Goal: Check status: Check status

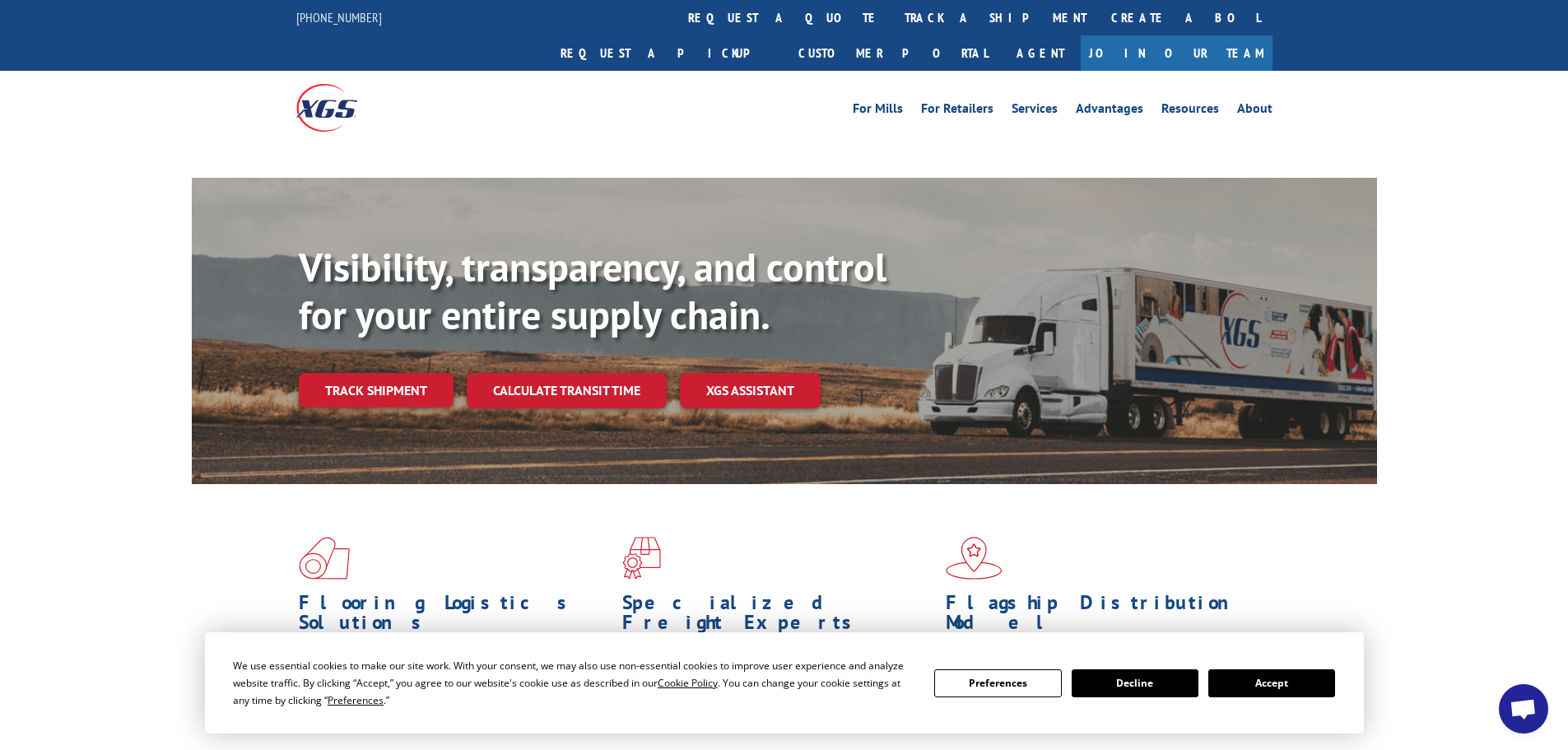
click at [1255, 683] on button "Accept" at bounding box center [1272, 683] width 127 height 28
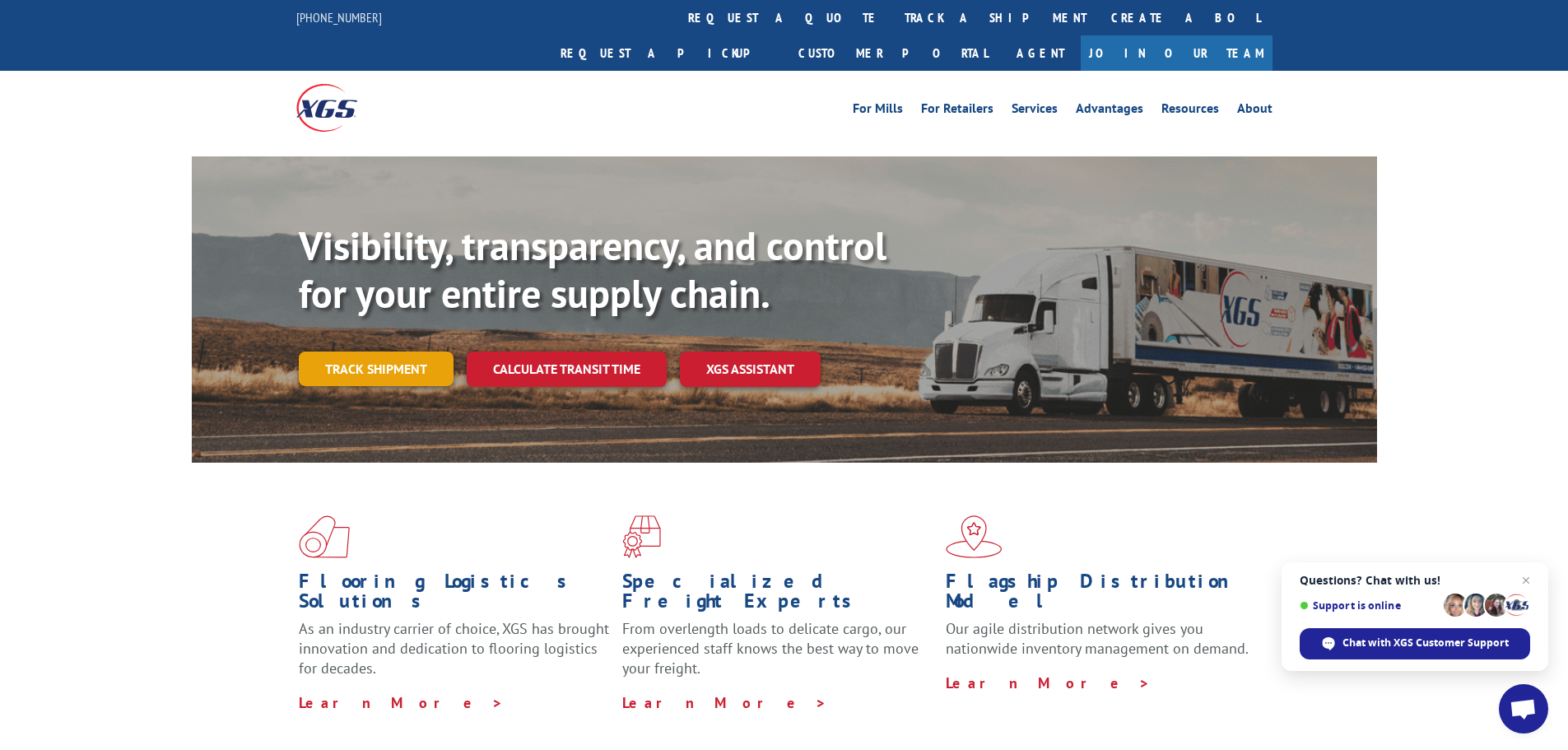
click at [370, 351] on link "Track shipment" at bounding box center [376, 369] width 154 height 35
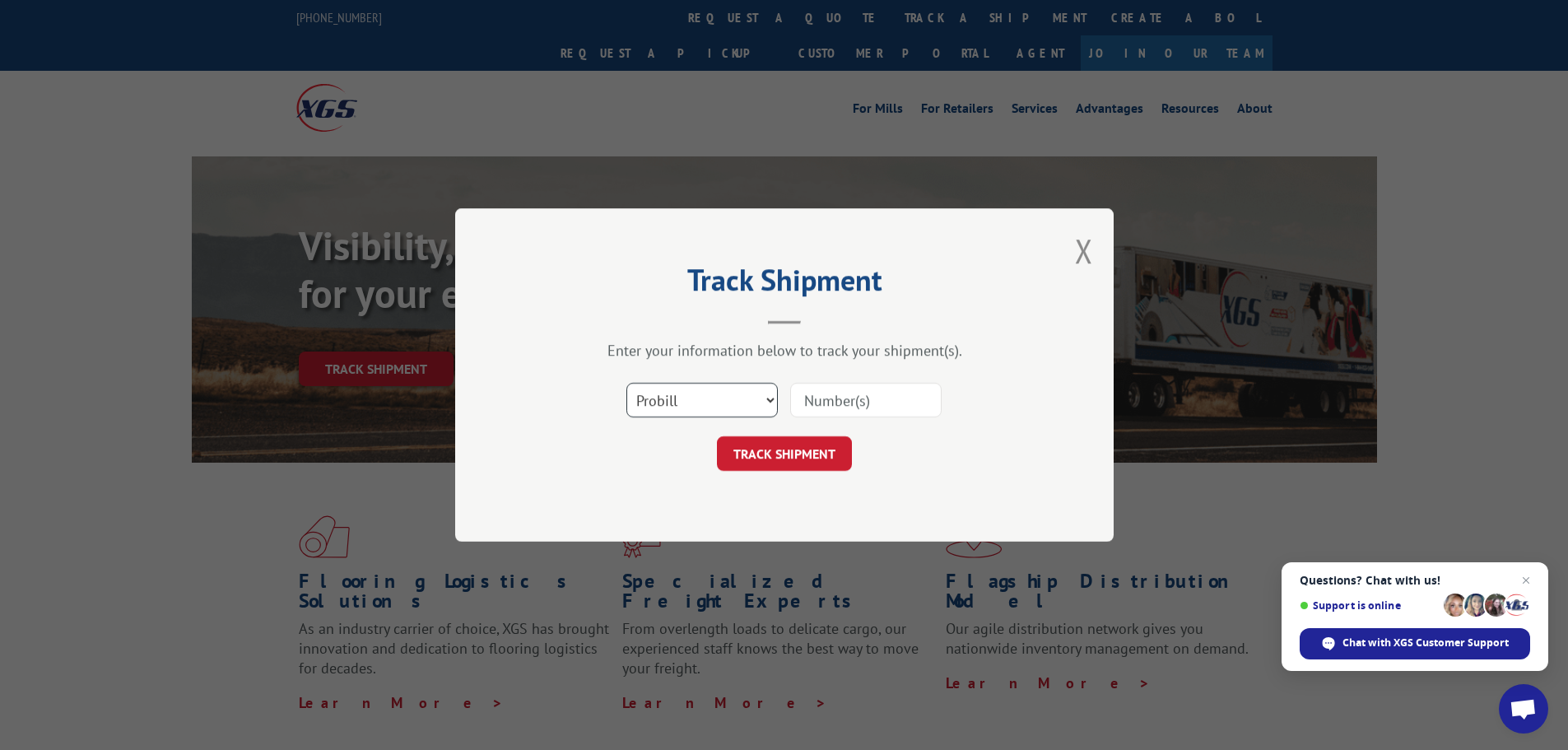
click at [656, 408] on select "Select category... Probill BOL PO" at bounding box center [702, 400] width 152 height 35
select select "bol"
click at [626, 383] on select "Select category... Probill BOL PO" at bounding box center [702, 400] width 152 height 35
click at [837, 397] on input at bounding box center [865, 400] width 152 height 35
paste input "871340"
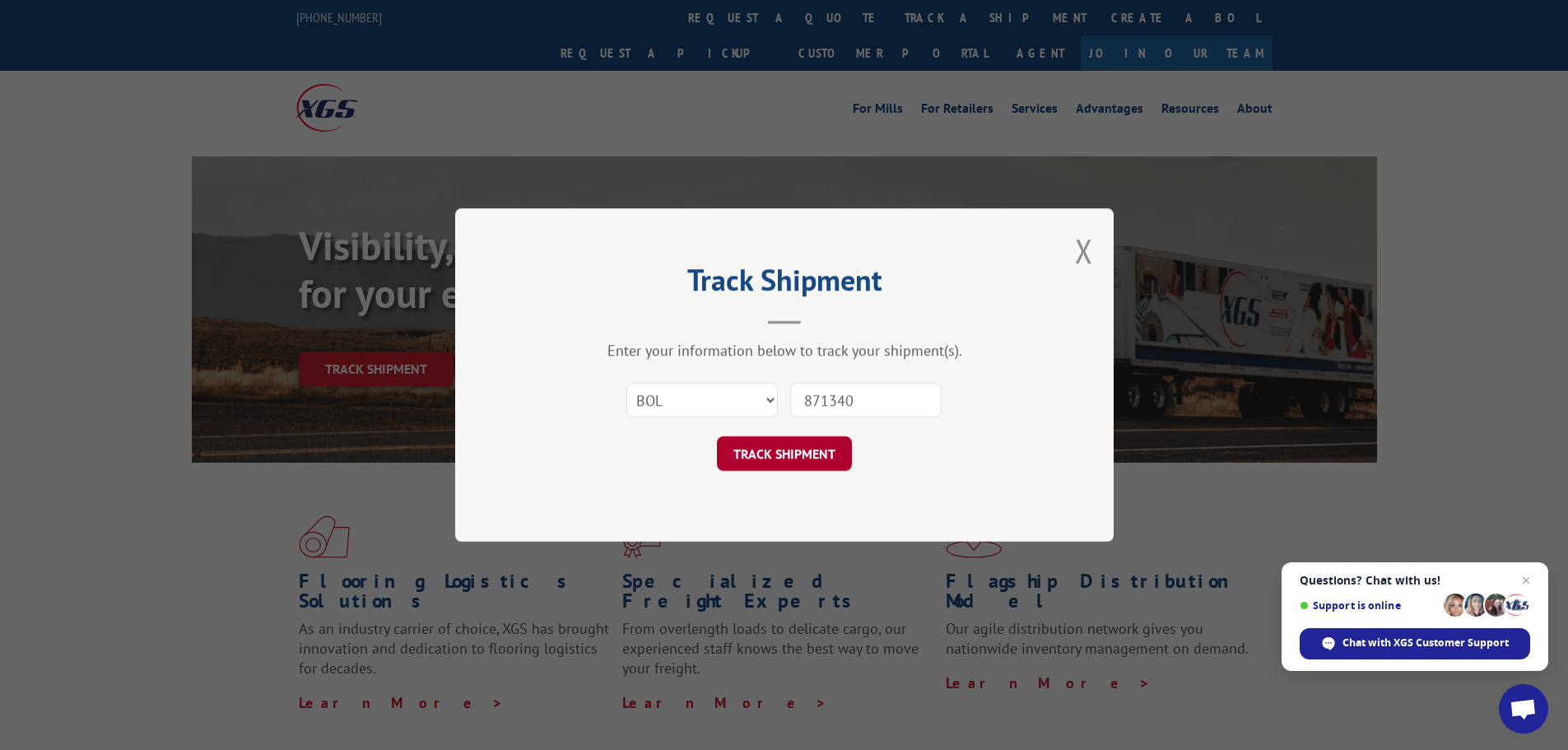
type input "871340"
click at [779, 450] on button "TRACK SHIPMENT" at bounding box center [784, 453] width 135 height 35
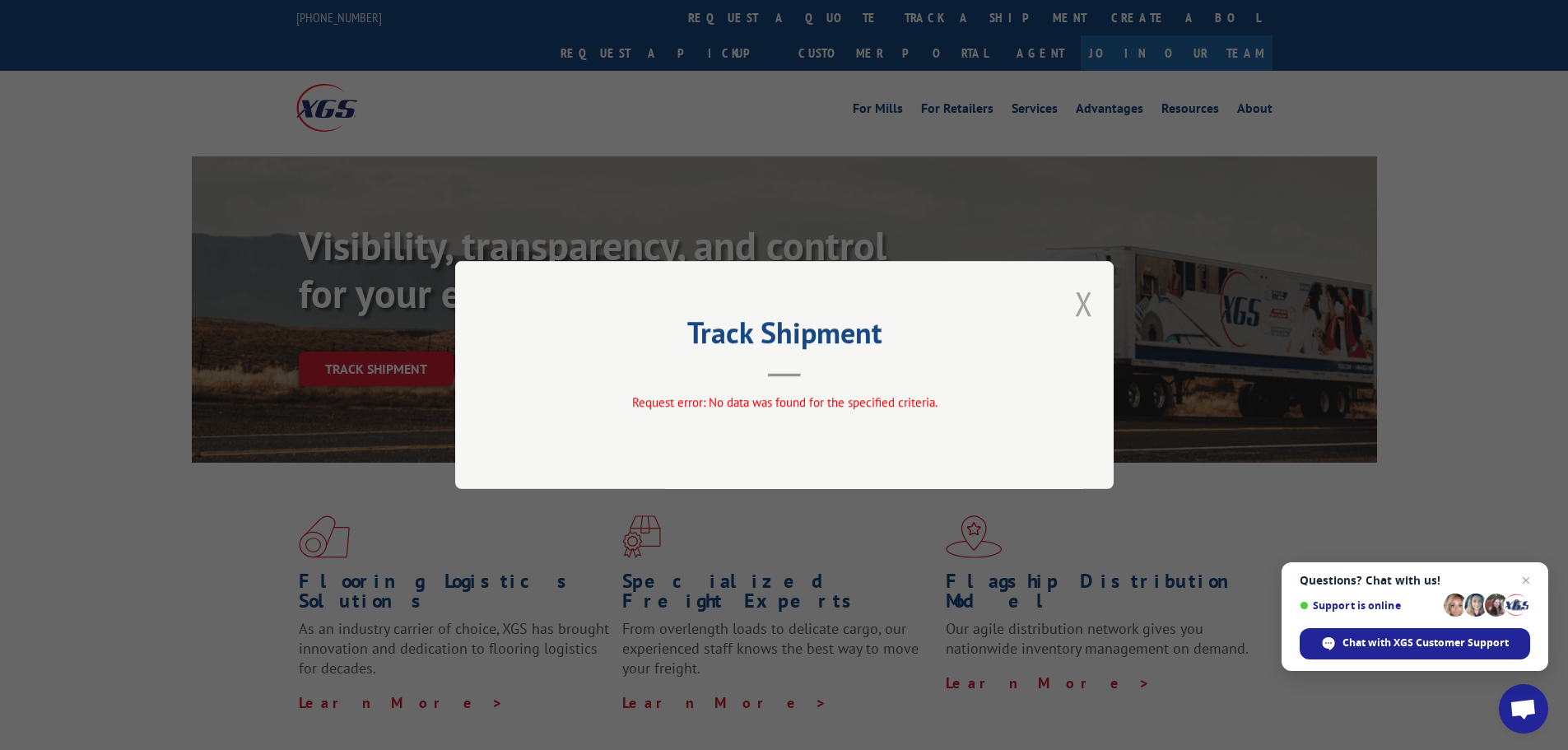
click at [1080, 307] on button "Close modal" at bounding box center [1084, 303] width 18 height 44
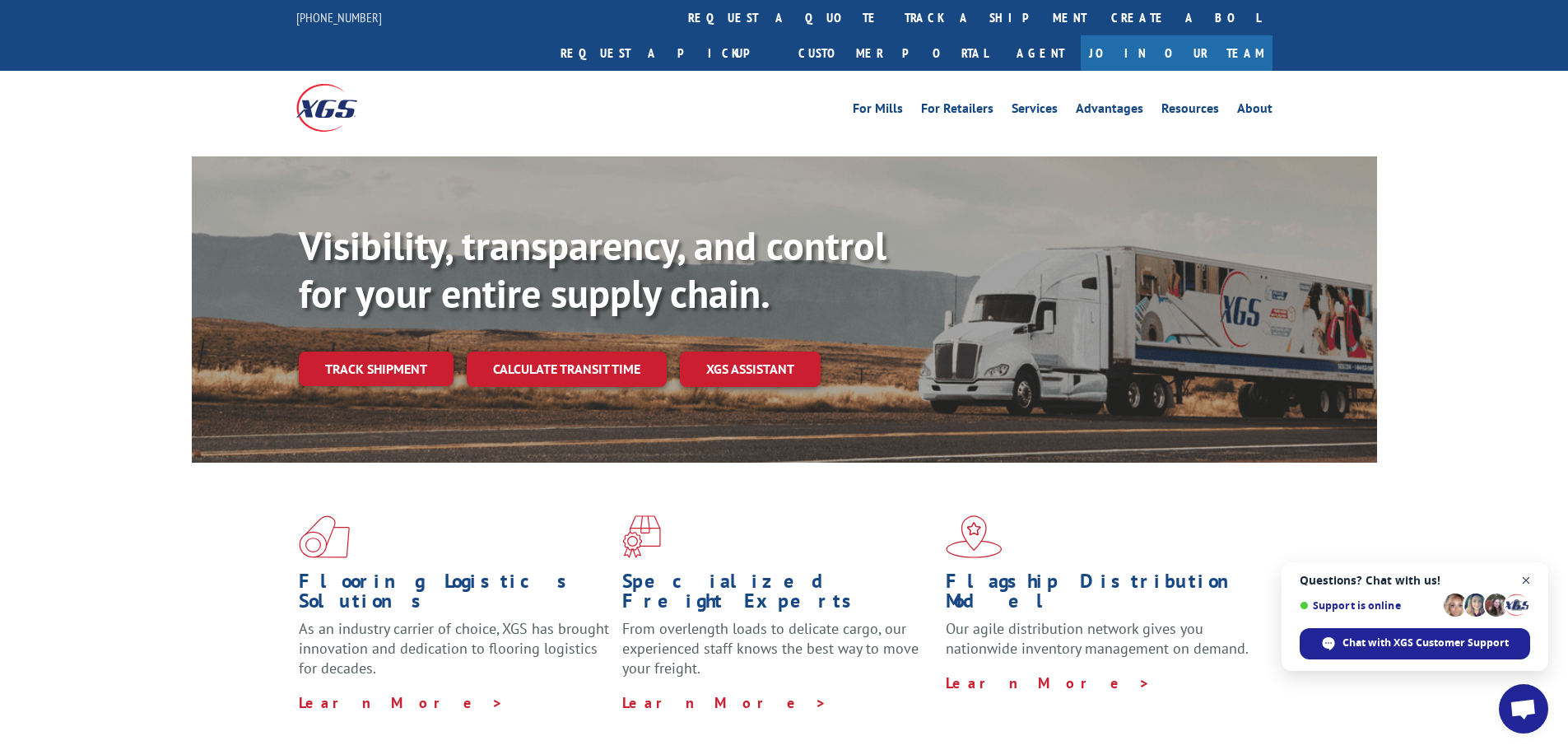
click at [1524, 580] on span "Close chat" at bounding box center [1526, 580] width 21 height 21
